Goal: Contribute content: Add original content to the website for others to see

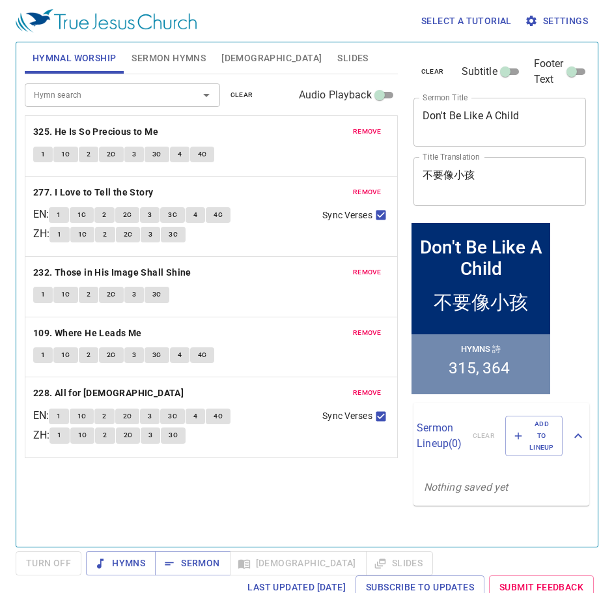
click at [360, 139] on button "remove" at bounding box center [367, 132] width 44 height 16
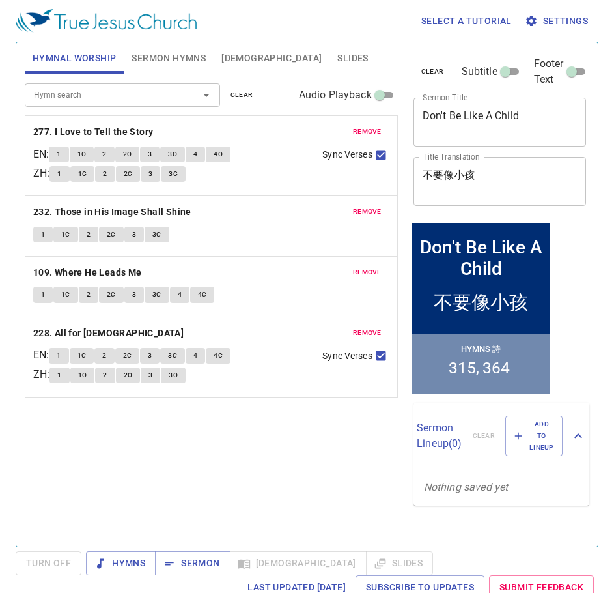
click at [360, 139] on button "remove" at bounding box center [367, 132] width 44 height 16
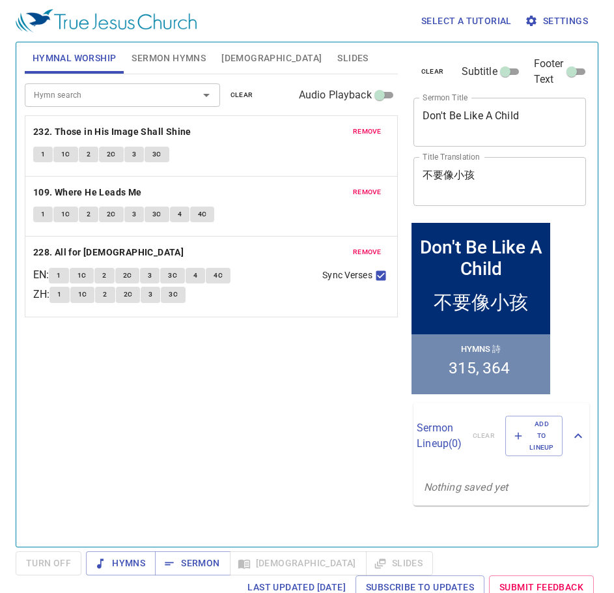
click at [360, 139] on button "remove" at bounding box center [367, 132] width 44 height 16
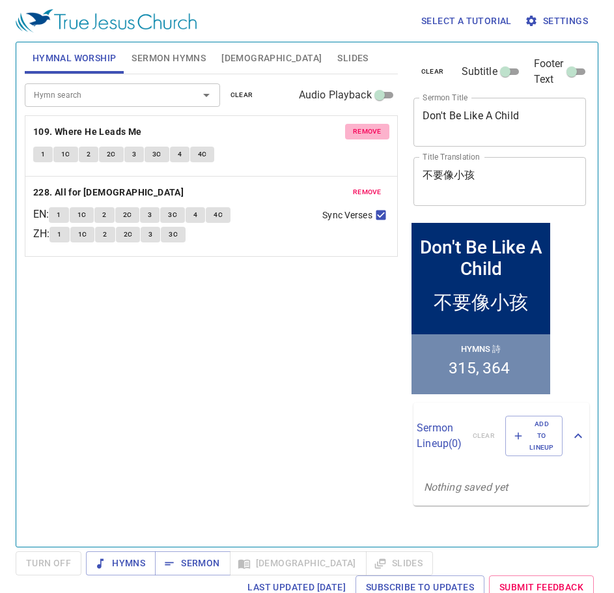
click at [360, 139] on button "remove" at bounding box center [367, 132] width 44 height 16
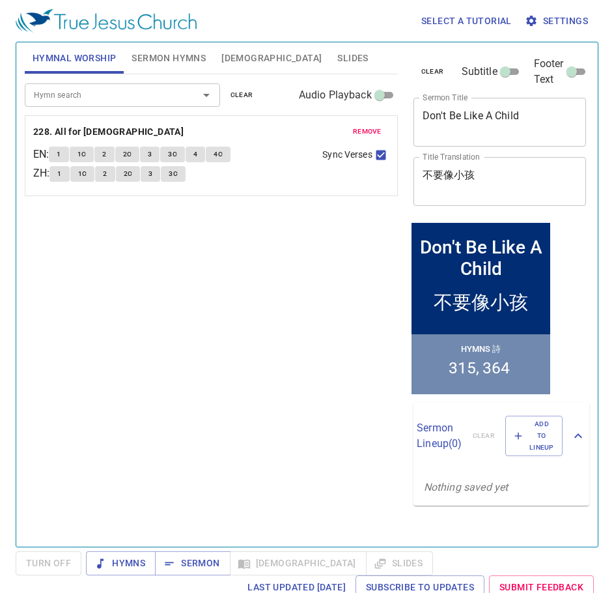
click at [360, 139] on button "remove" at bounding box center [367, 132] width 44 height 16
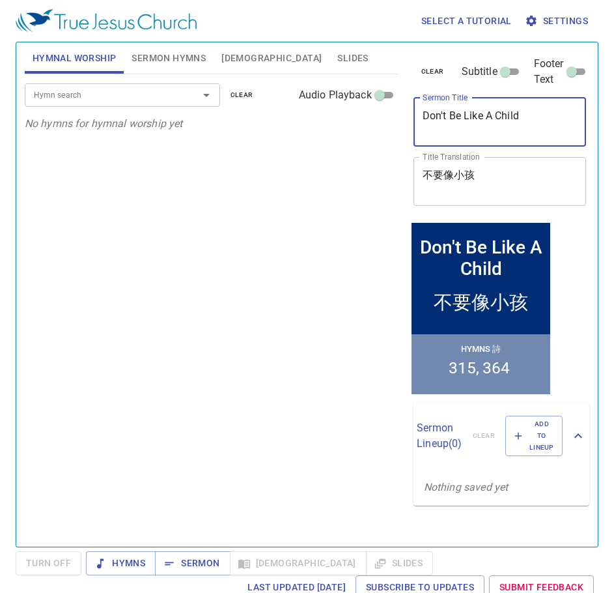
drag, startPoint x: 530, startPoint y: 114, endPoint x: 357, endPoint y: 127, distance: 173.7
click at [357, 127] on div "Hymnal Worship Sermon Hymns Bible Slides Hymn search Hymn search clear Audio Pl…" at bounding box center [307, 289] width 575 height 504
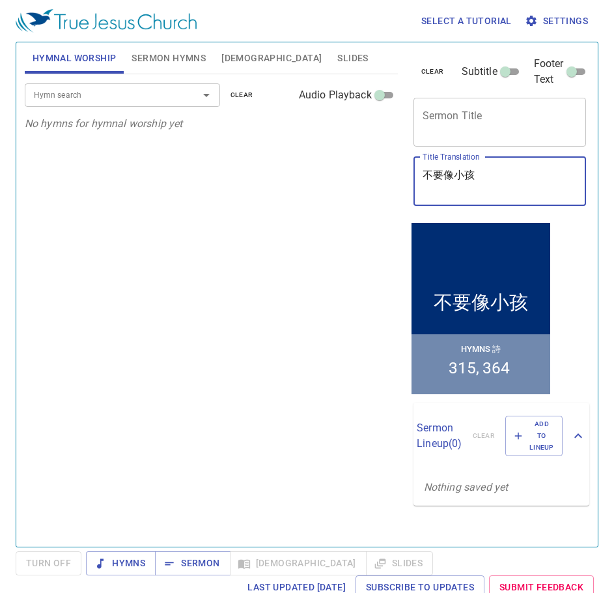
drag, startPoint x: 490, startPoint y: 169, endPoint x: 348, endPoint y: 188, distance: 143.8
click at [348, 188] on div "Hymnal Worship Sermon Hymns Bible Slides Hymn search Hymn search clear Audio Pl…" at bounding box center [307, 289] width 575 height 504
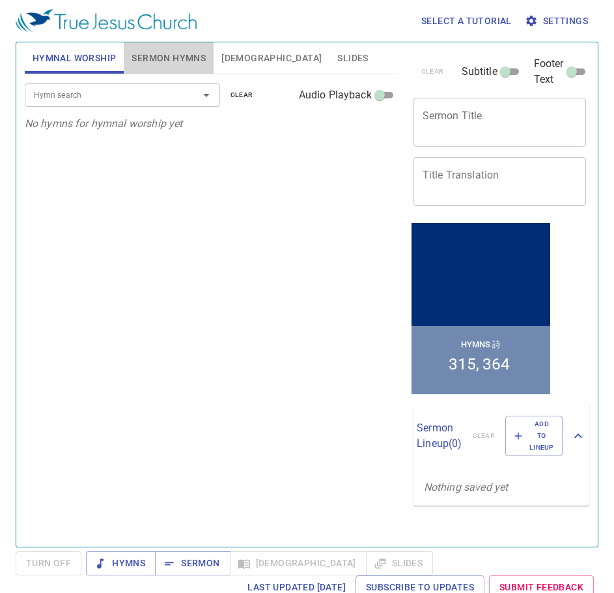
drag, startPoint x: 178, startPoint y: 55, endPoint x: 327, endPoint y: 117, distance: 160.9
click at [188, 57] on span "Sermon Hymns" at bounding box center [169, 58] width 74 height 16
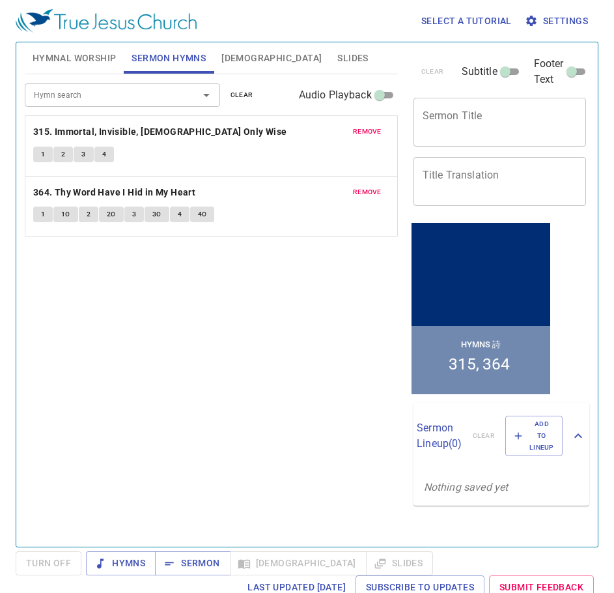
click at [366, 130] on span "remove" at bounding box center [367, 132] width 29 height 12
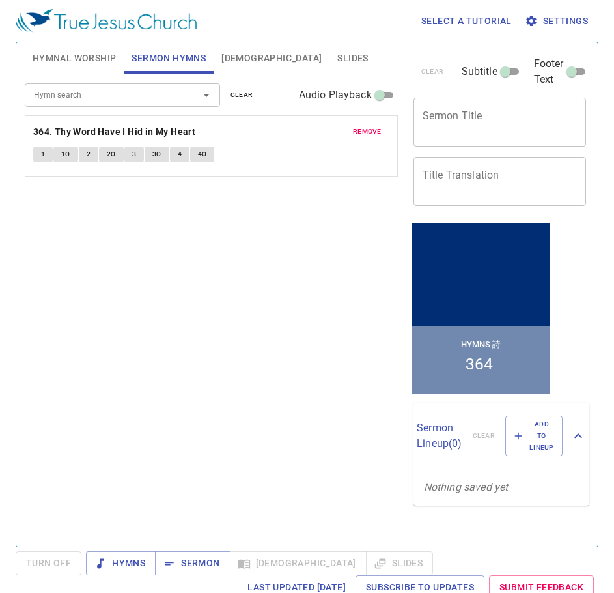
click at [366, 130] on span "remove" at bounding box center [367, 132] width 29 height 12
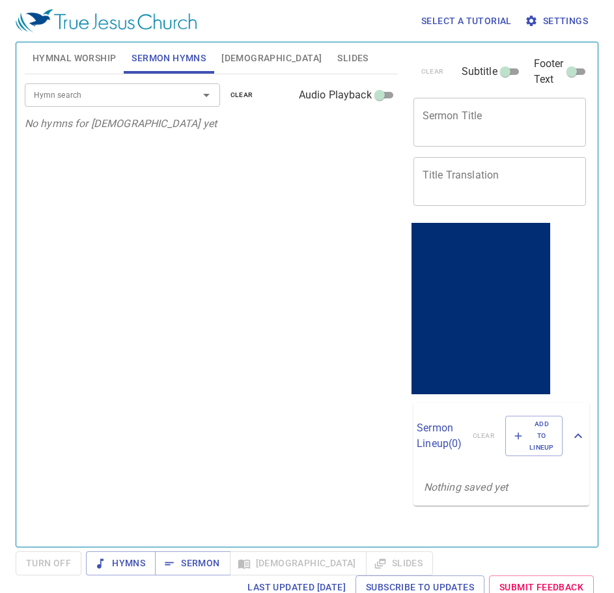
click at [451, 134] on textarea "Sermon Title" at bounding box center [500, 121] width 155 height 25
paste textarea "Instructional Poems and Sons of Korah"
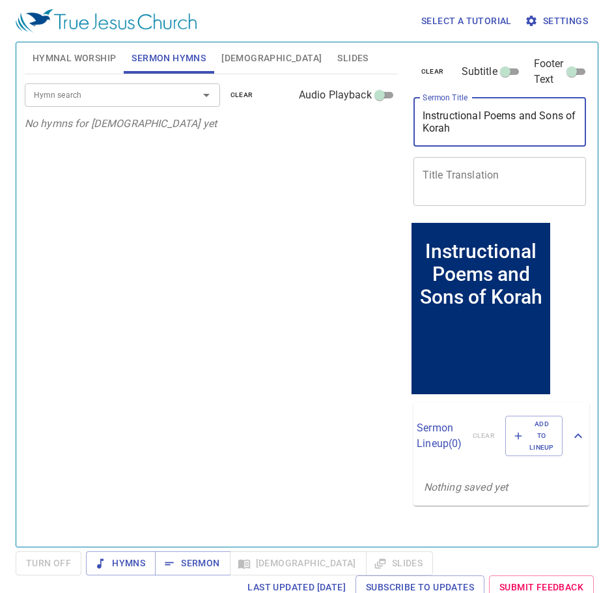
type textarea "Instructional Poems and Sons of Korah"
click at [449, 188] on textarea "Title Translation" at bounding box center [500, 181] width 155 height 25
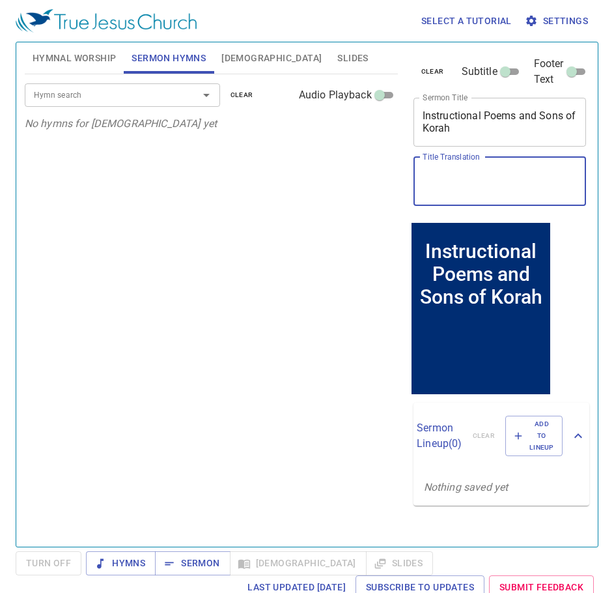
paste textarea "訓誨詩與可拉後裔"
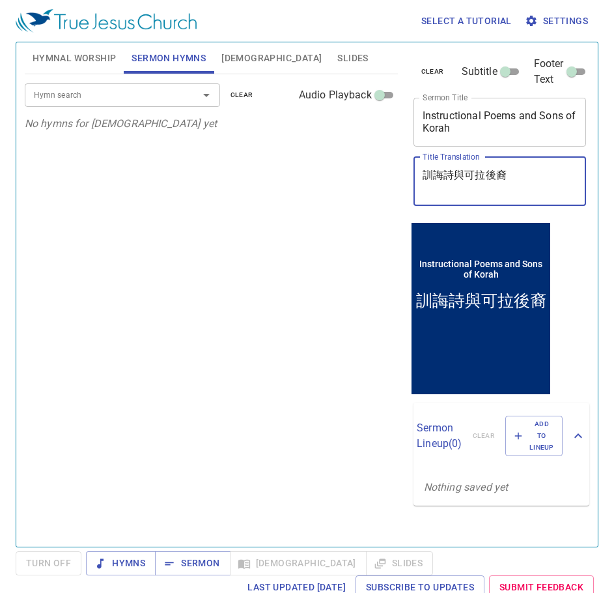
type textarea "訓誨詩與可拉後裔"
click at [177, 83] on div "Hymn search Hymn search clear Audio Playback" at bounding box center [211, 95] width 373 height 42
click at [171, 98] on input "Hymn search" at bounding box center [103, 94] width 149 height 15
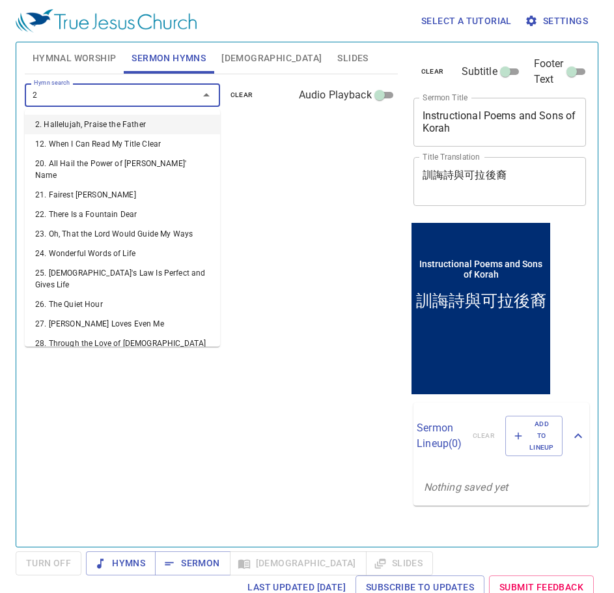
type input "26"
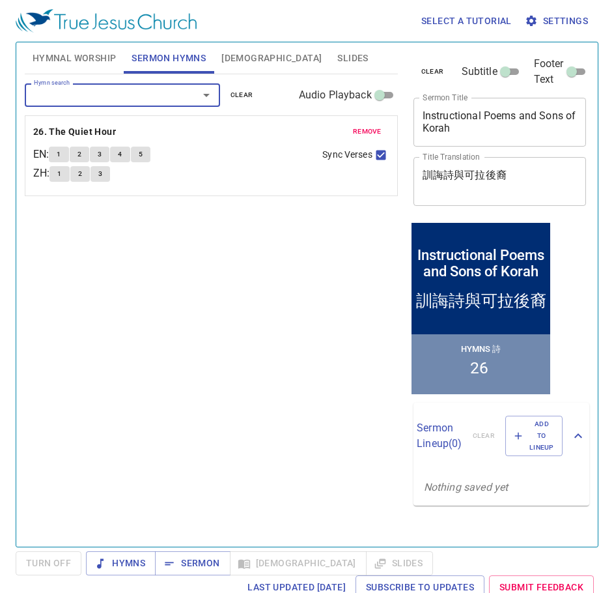
click at [81, 61] on span "Hymnal Worship" at bounding box center [75, 58] width 84 height 16
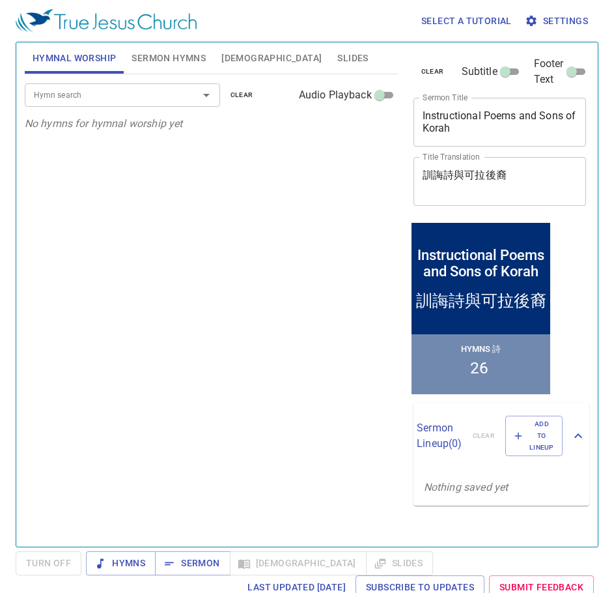
click at [49, 98] on input "Hymn search" at bounding box center [103, 94] width 149 height 15
click at [103, 95] on input "Hymn search" at bounding box center [103, 94] width 149 height 15
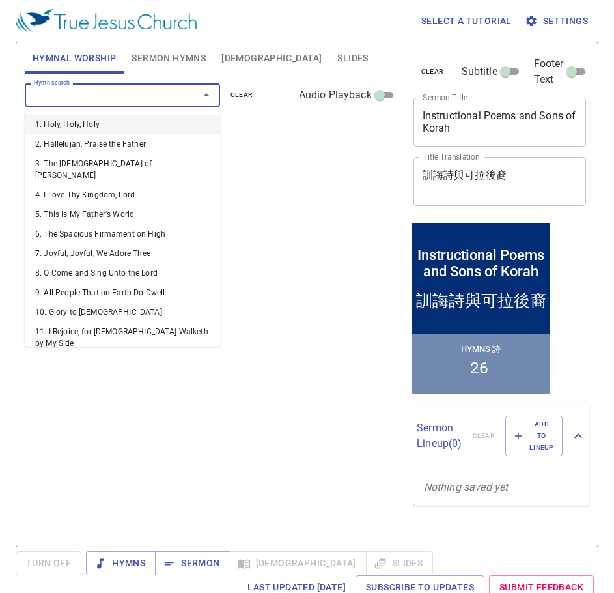
click at [64, 91] on input "Hymn search" at bounding box center [103, 94] width 149 height 15
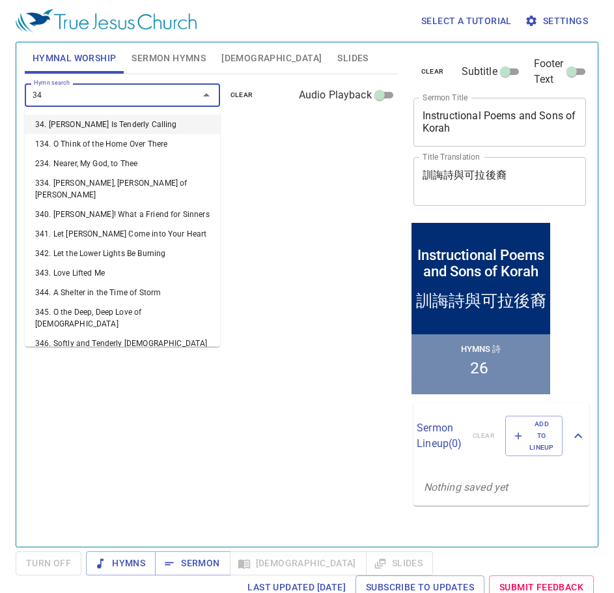
type input "349"
type input "347"
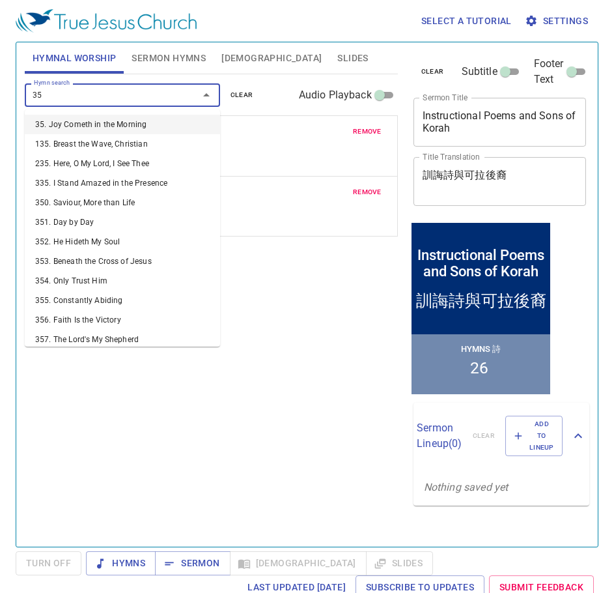
type input "353"
type input "350"
type input "355"
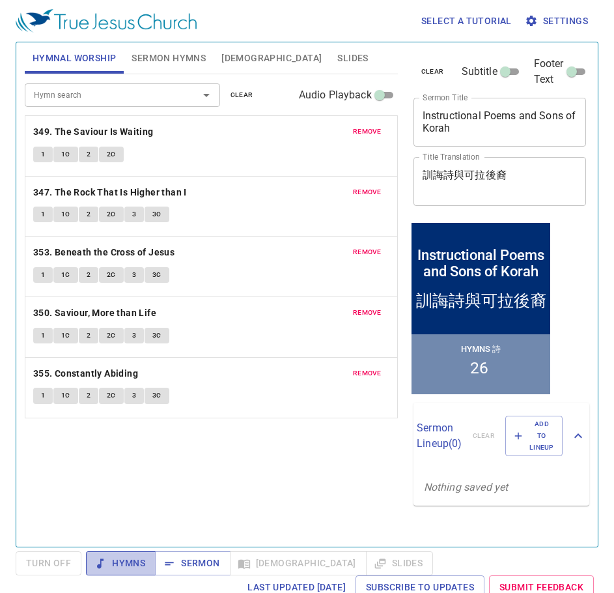
click at [132, 564] on span "Hymns" at bounding box center [120, 563] width 49 height 16
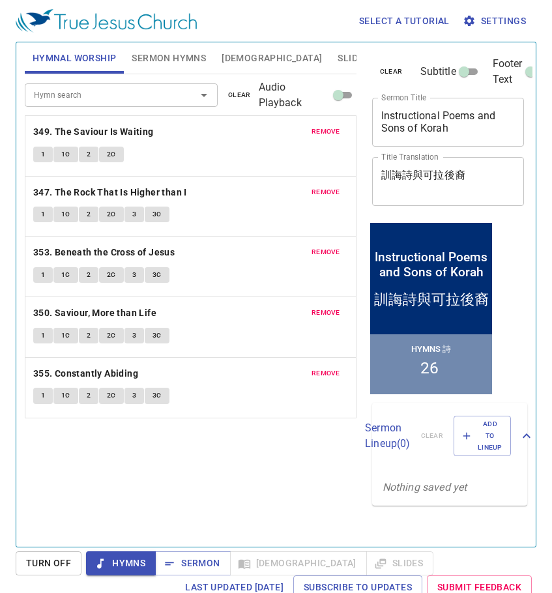
click at [47, 159] on button "1" at bounding box center [43, 155] width 20 height 16
click at [56, 569] on span "Turn Off" at bounding box center [48, 563] width 45 height 16
click at [118, 563] on span "Hymns" at bounding box center [120, 563] width 49 height 16
click at [44, 155] on span "1" at bounding box center [43, 155] width 4 height 12
click at [55, 191] on b "347. The Rock That Is Higher than I" at bounding box center [110, 192] width 154 height 16
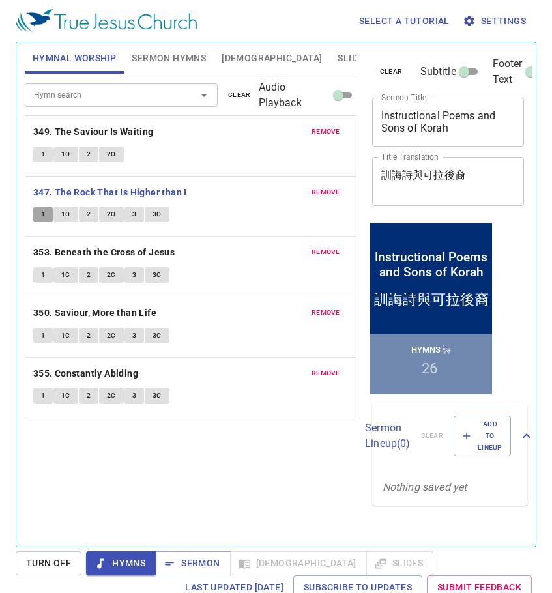
click at [46, 210] on button "1" at bounding box center [43, 214] width 20 height 16
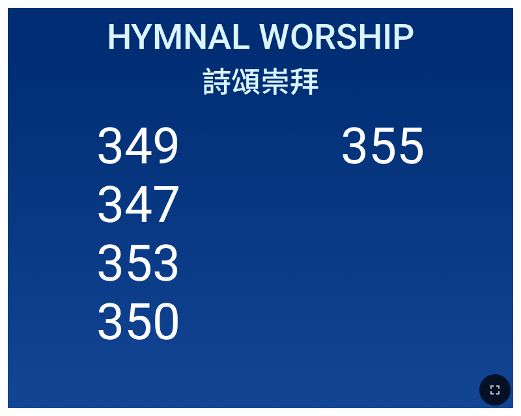
drag, startPoint x: 499, startPoint y: 388, endPoint x: 990, endPoint y: 548, distance: 516.8
click at [499, 388] on icon "button" at bounding box center [494, 390] width 9 height 9
click at [485, 384] on button "button" at bounding box center [494, 390] width 31 height 31
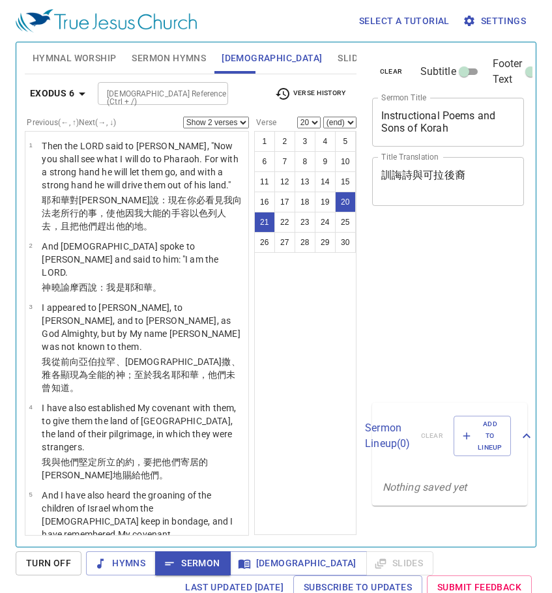
select select "2"
select select "20"
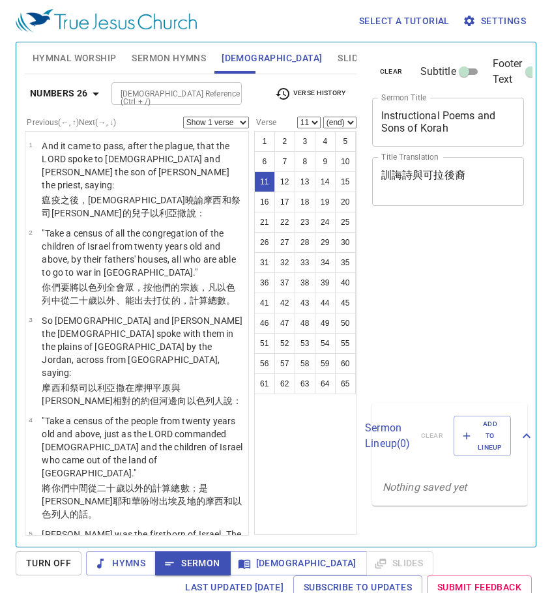
select select "11"
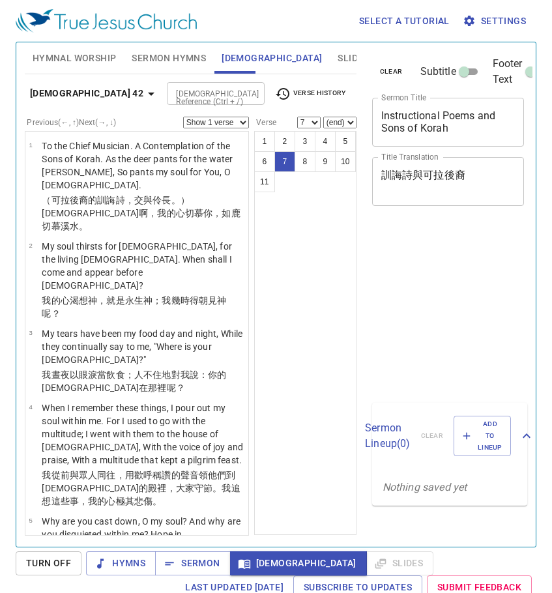
select select "7"
select select "11"
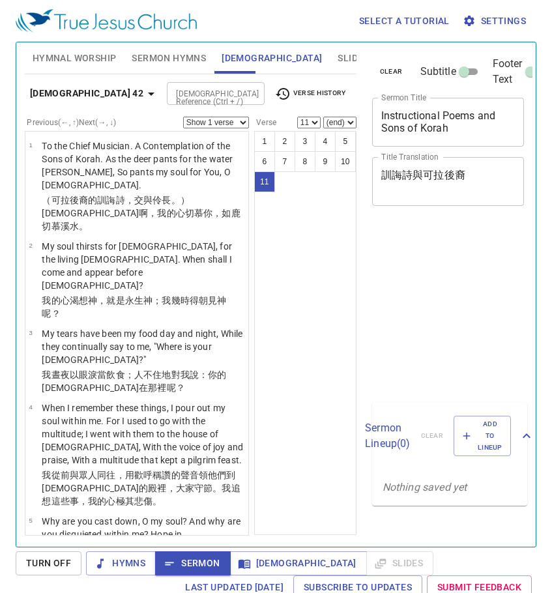
select select "11"
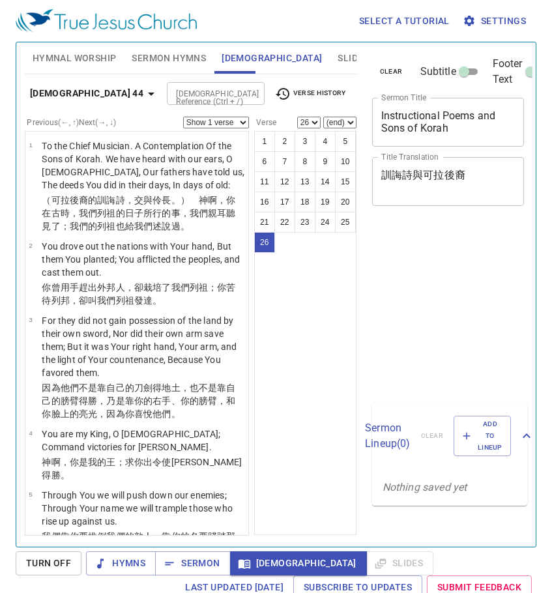
select select "26"
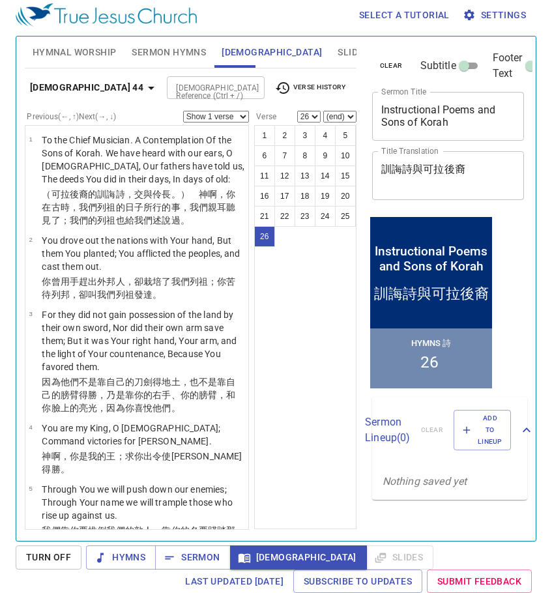
scroll to position [1304, 0]
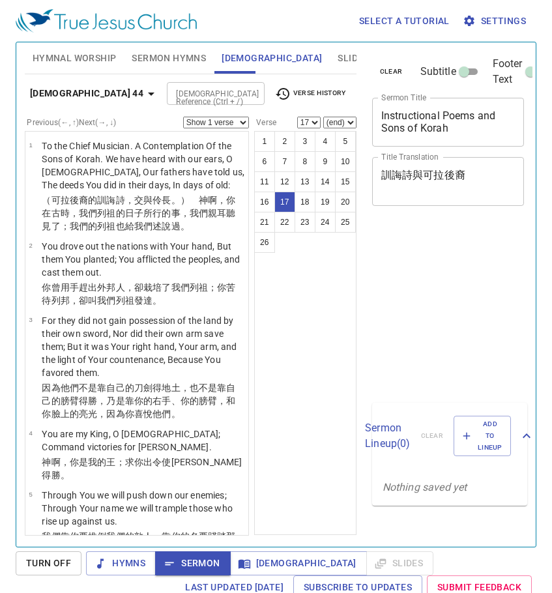
select select "17"
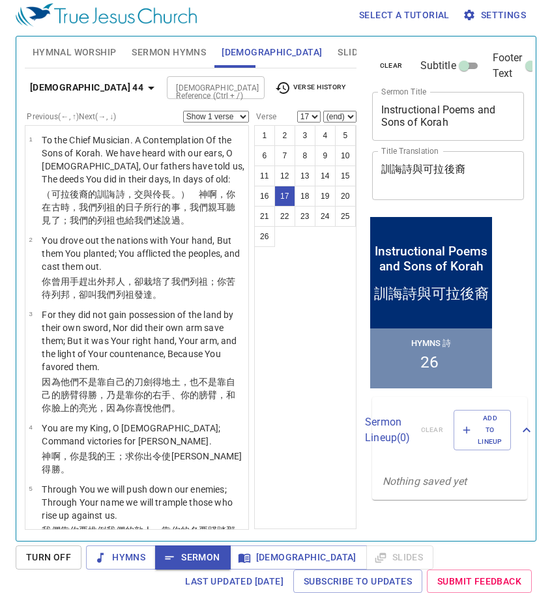
scroll to position [951, 0]
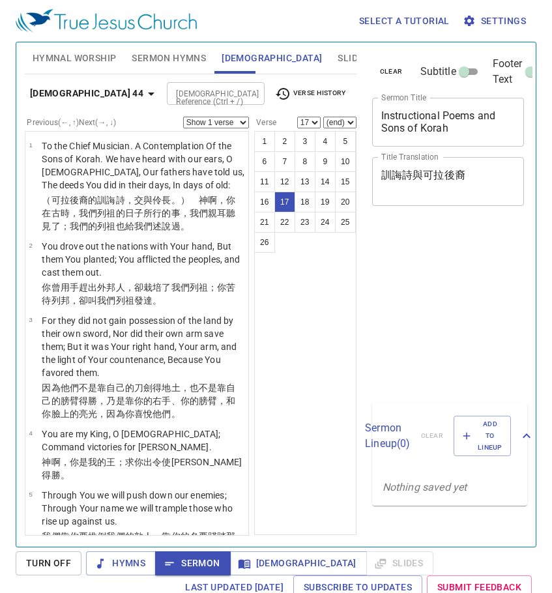
select select "17"
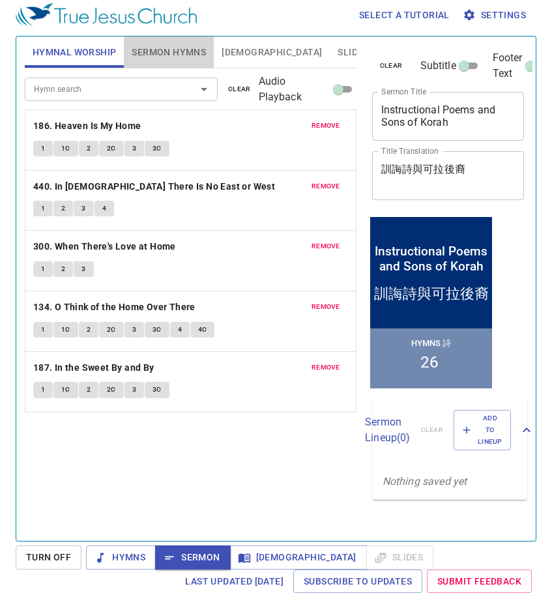
scroll to position [6, 0]
click at [180, 61] on button "Sermon Hymns" at bounding box center [169, 51] width 90 height 31
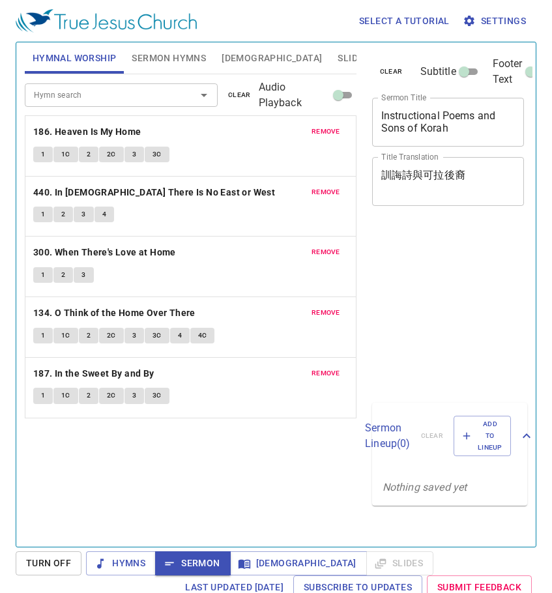
scroll to position [6, 0]
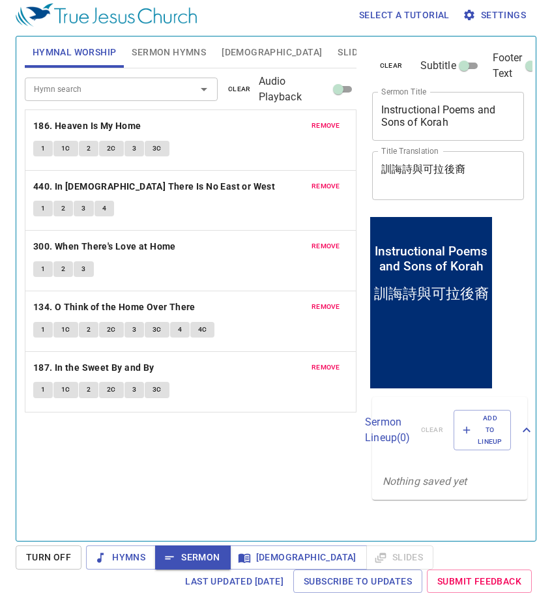
scroll to position [6, 0]
